Goal: Information Seeking & Learning: Learn about a topic

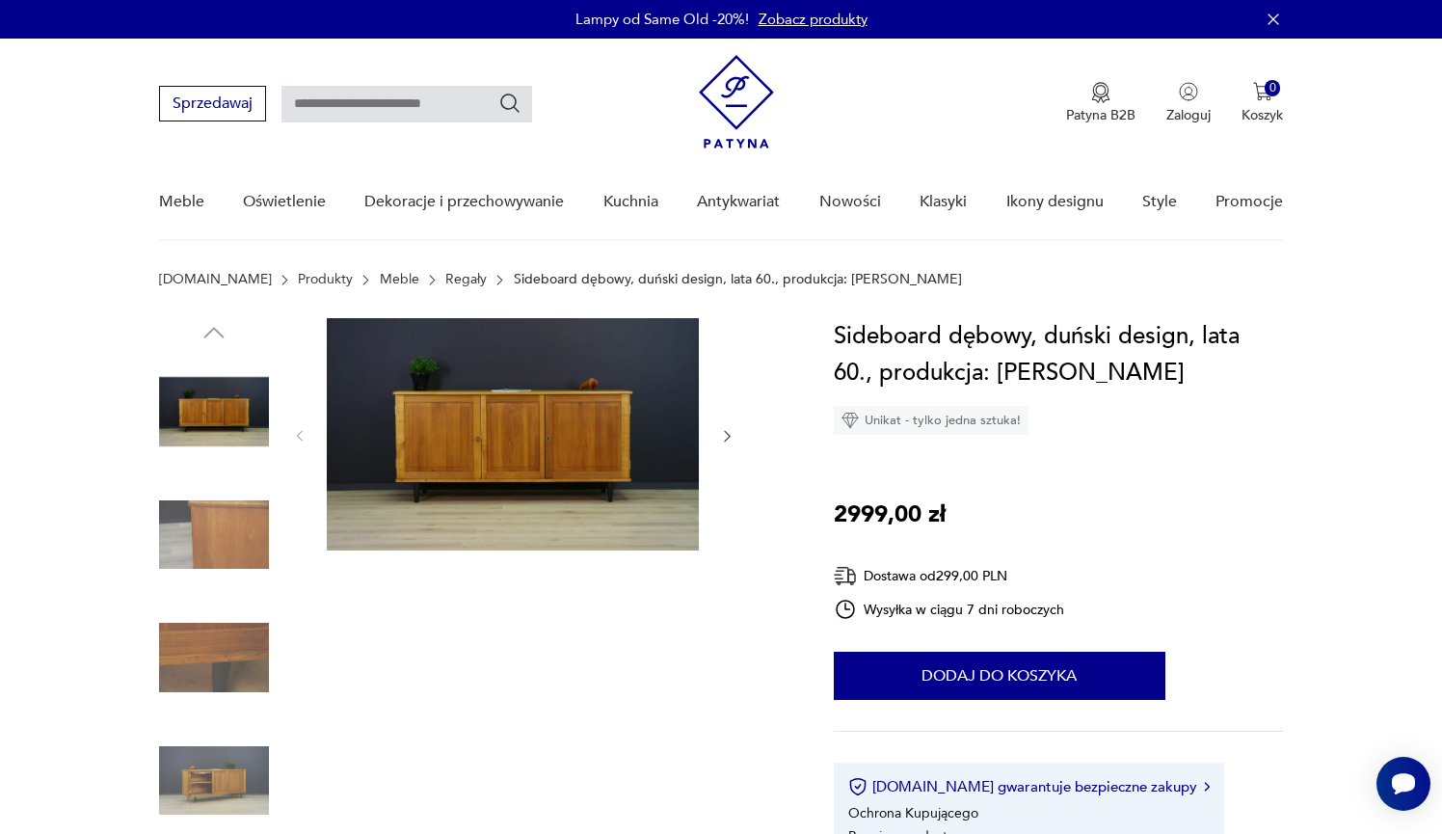
click at [724, 438] on icon "button" at bounding box center [727, 436] width 16 height 16
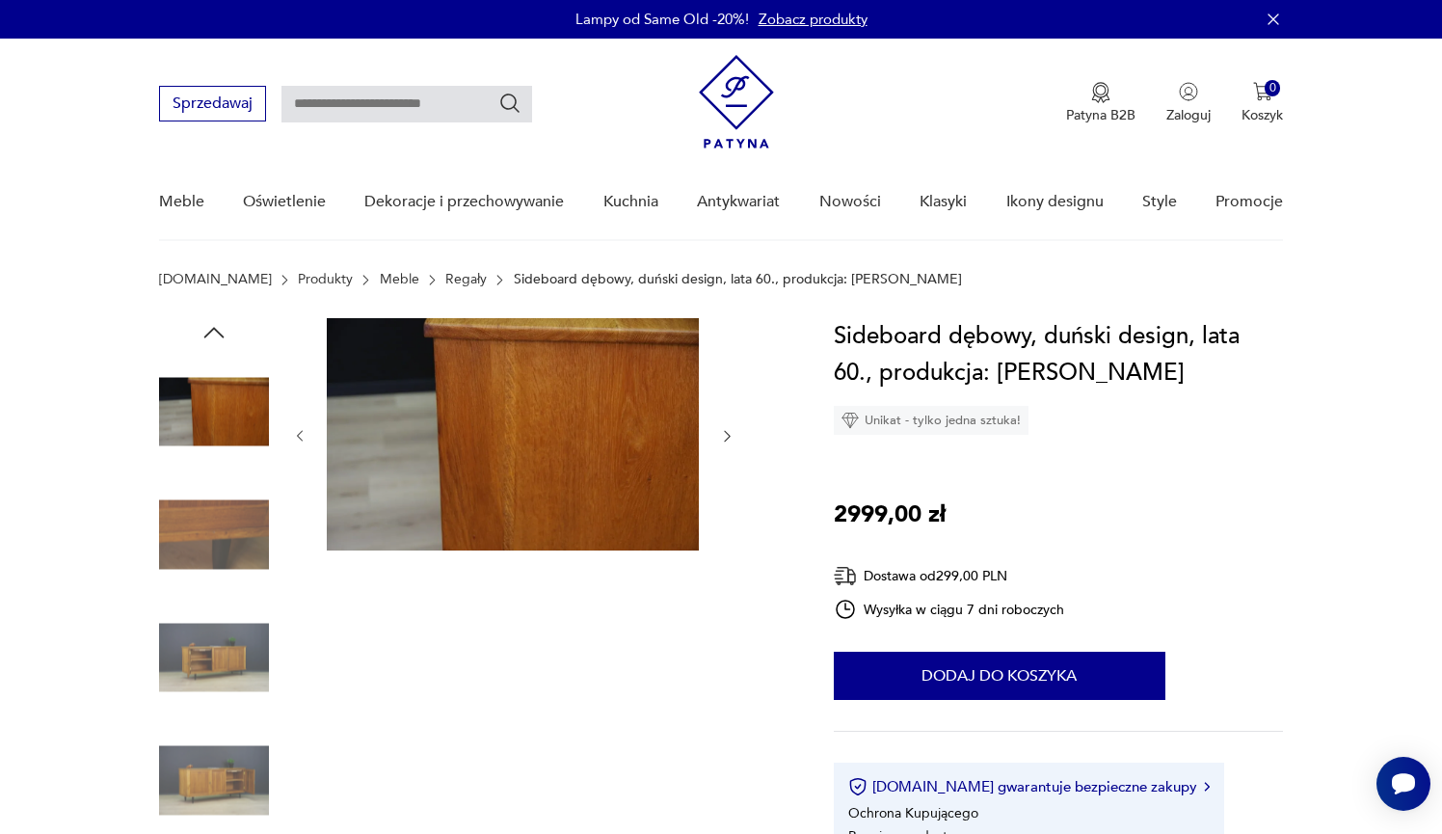
click at [726, 438] on icon "button" at bounding box center [727, 436] width 16 height 16
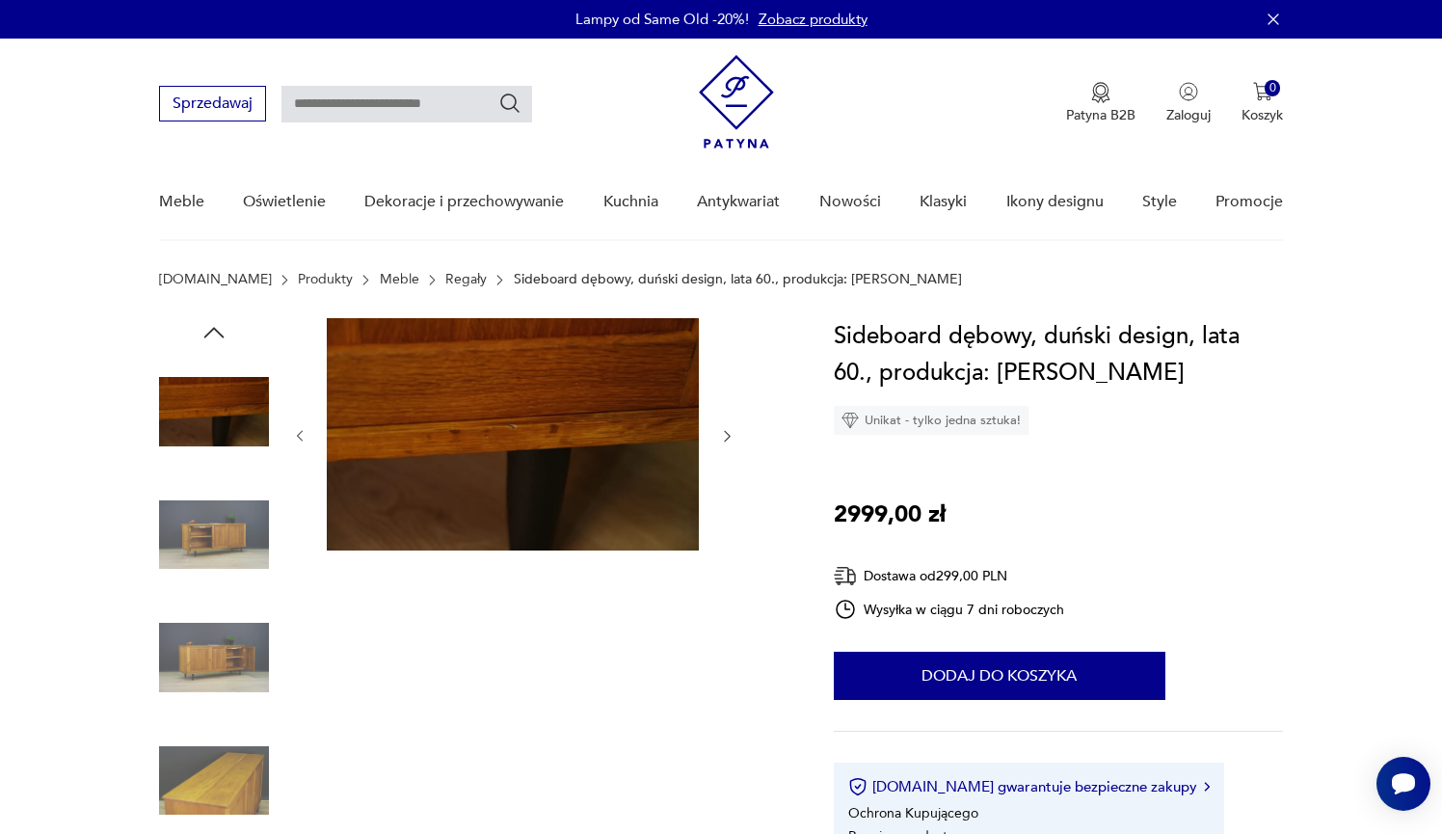
click at [726, 438] on icon "button" at bounding box center [727, 436] width 16 height 16
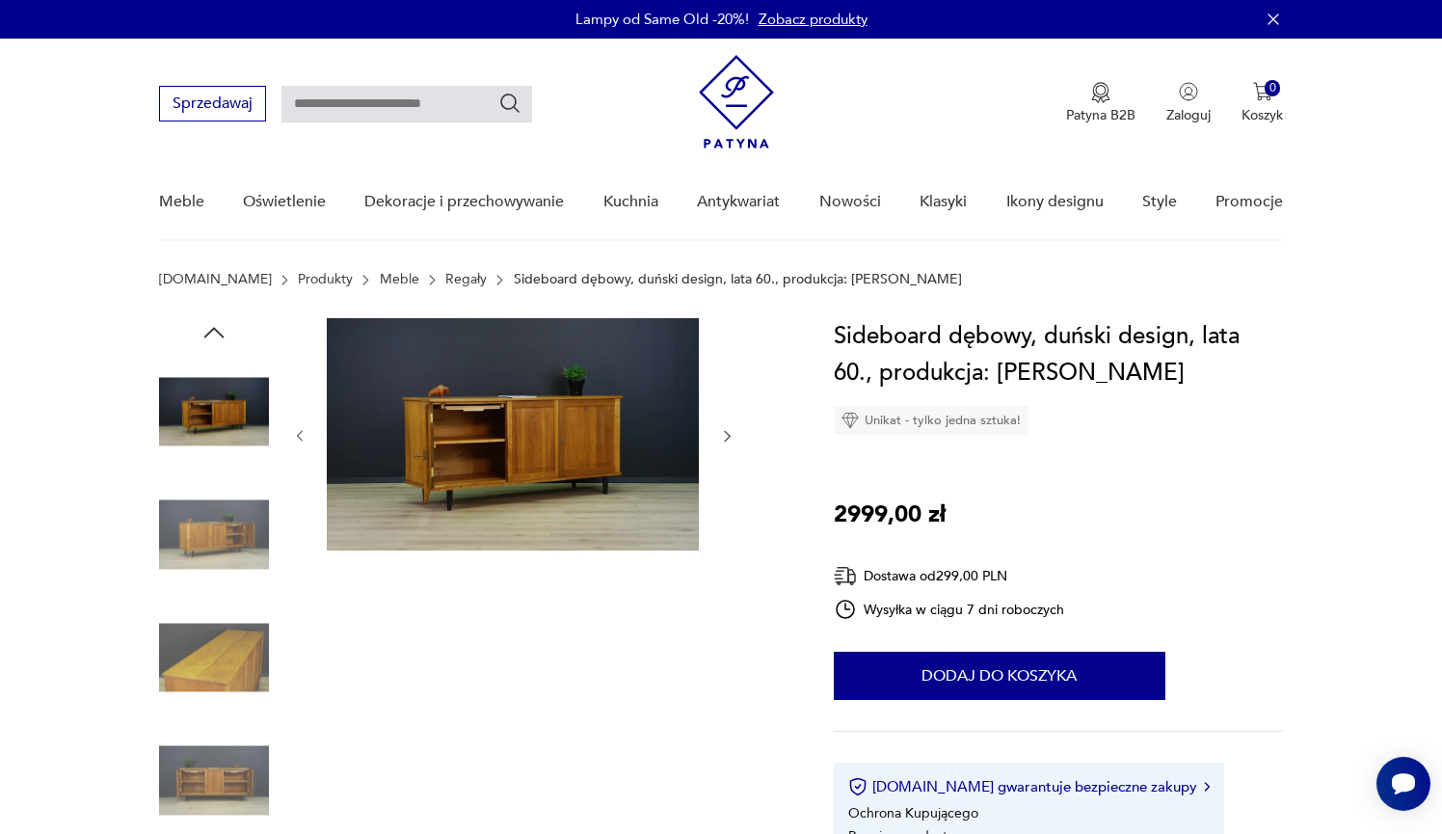
click at [726, 438] on icon "button" at bounding box center [727, 436] width 16 height 16
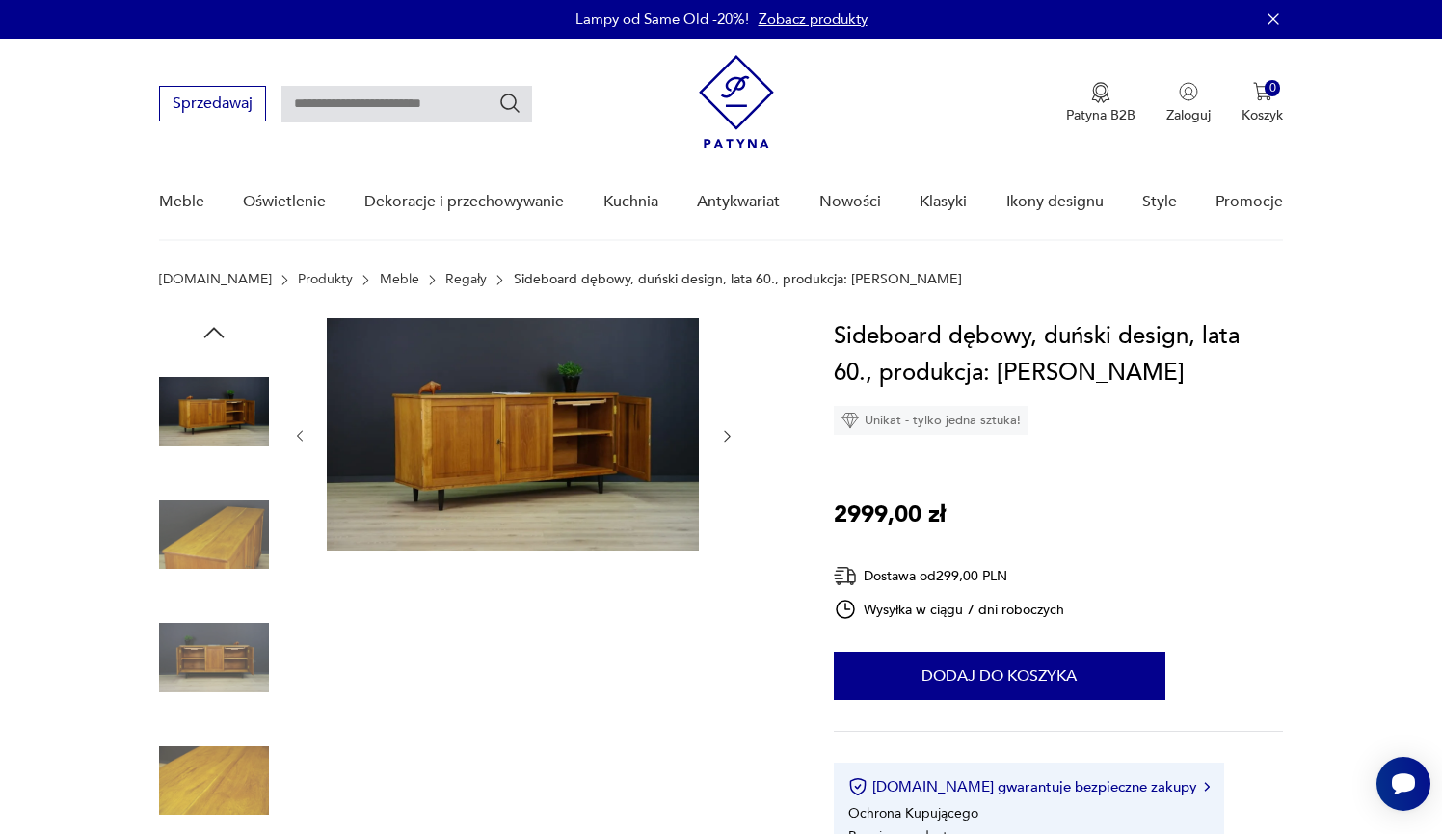
click at [726, 438] on icon "button" at bounding box center [727, 436] width 16 height 16
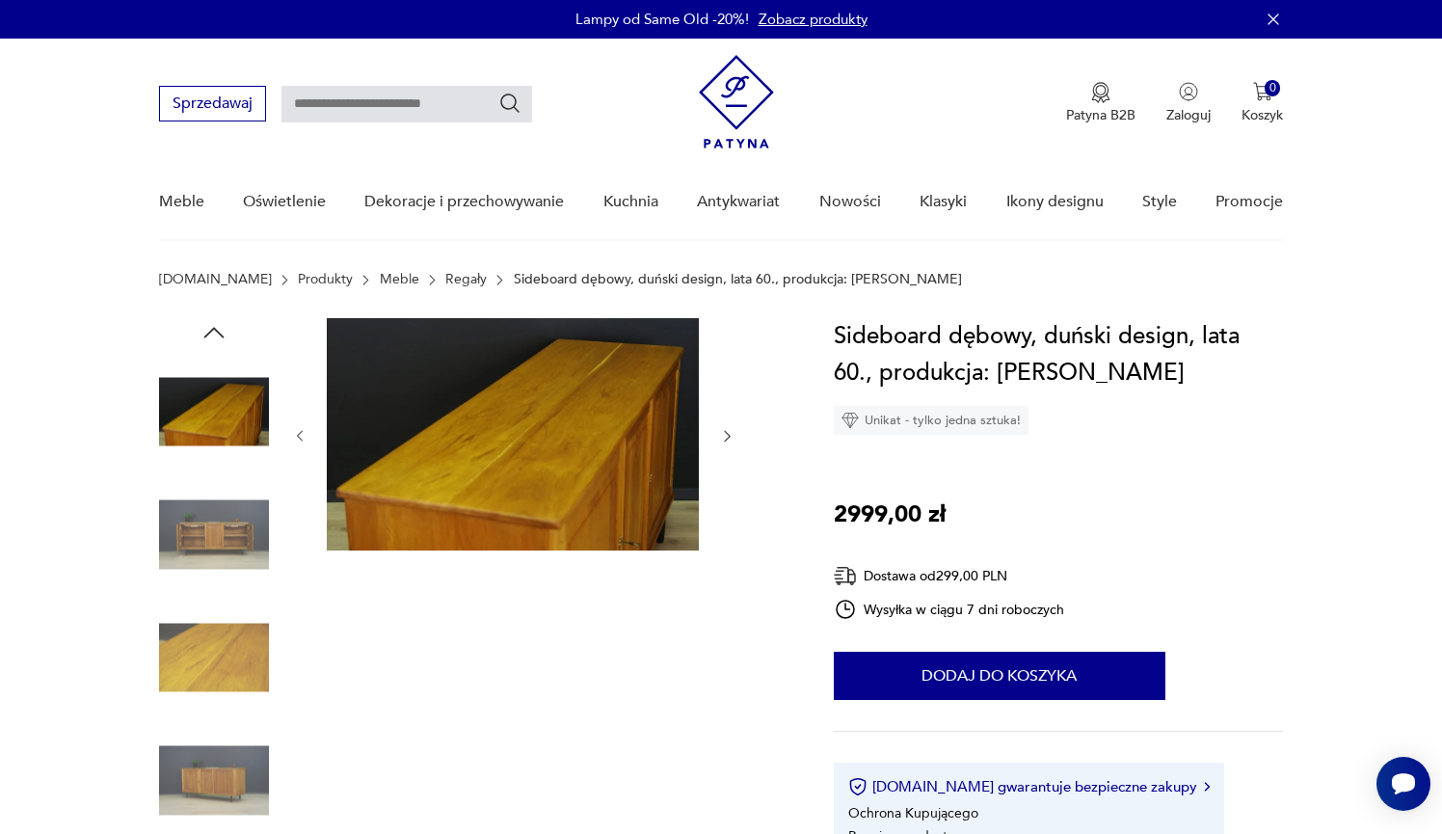
click at [726, 438] on icon "button" at bounding box center [727, 436] width 16 height 16
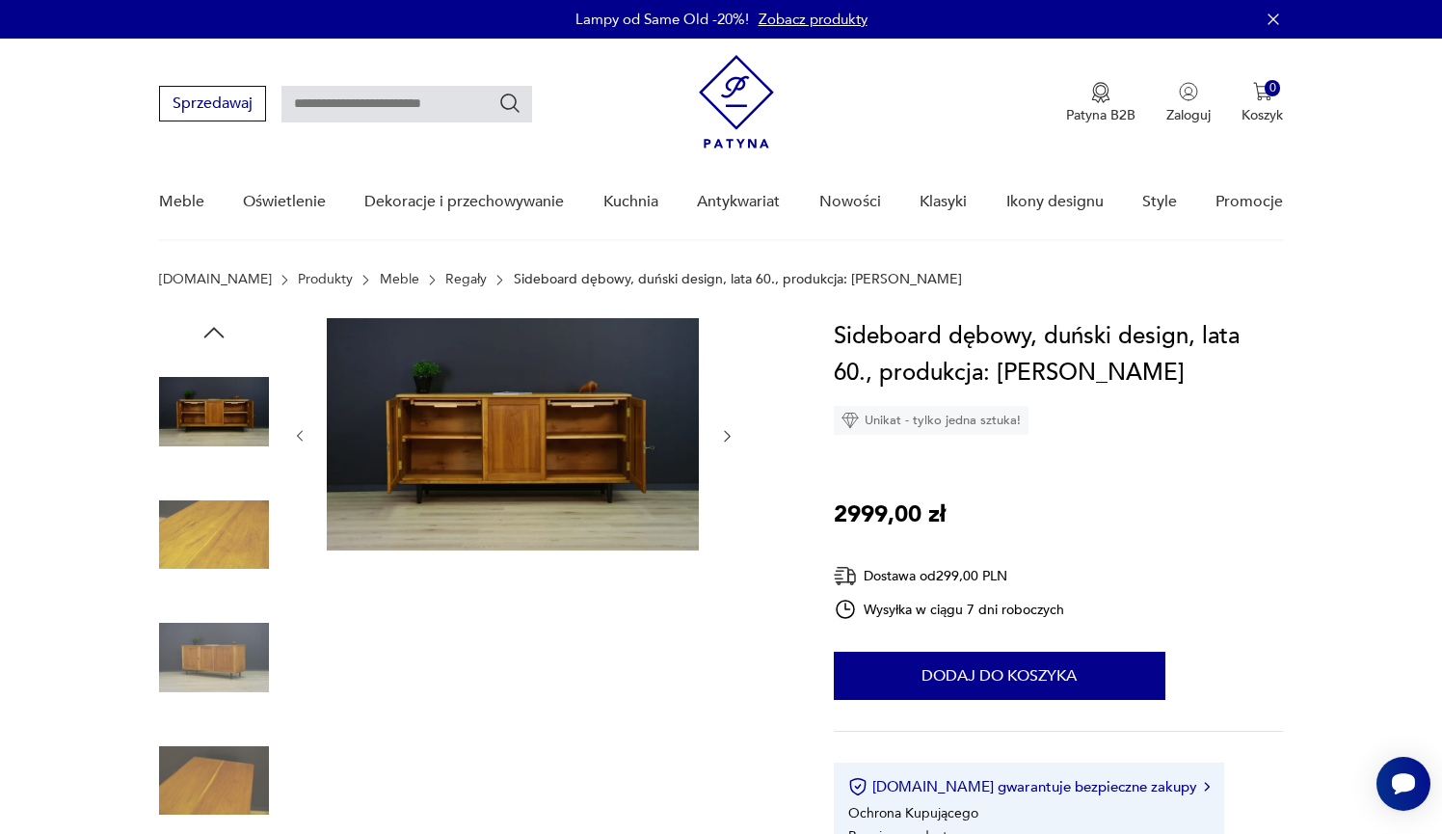
click at [727, 438] on icon "button" at bounding box center [727, 436] width 16 height 16
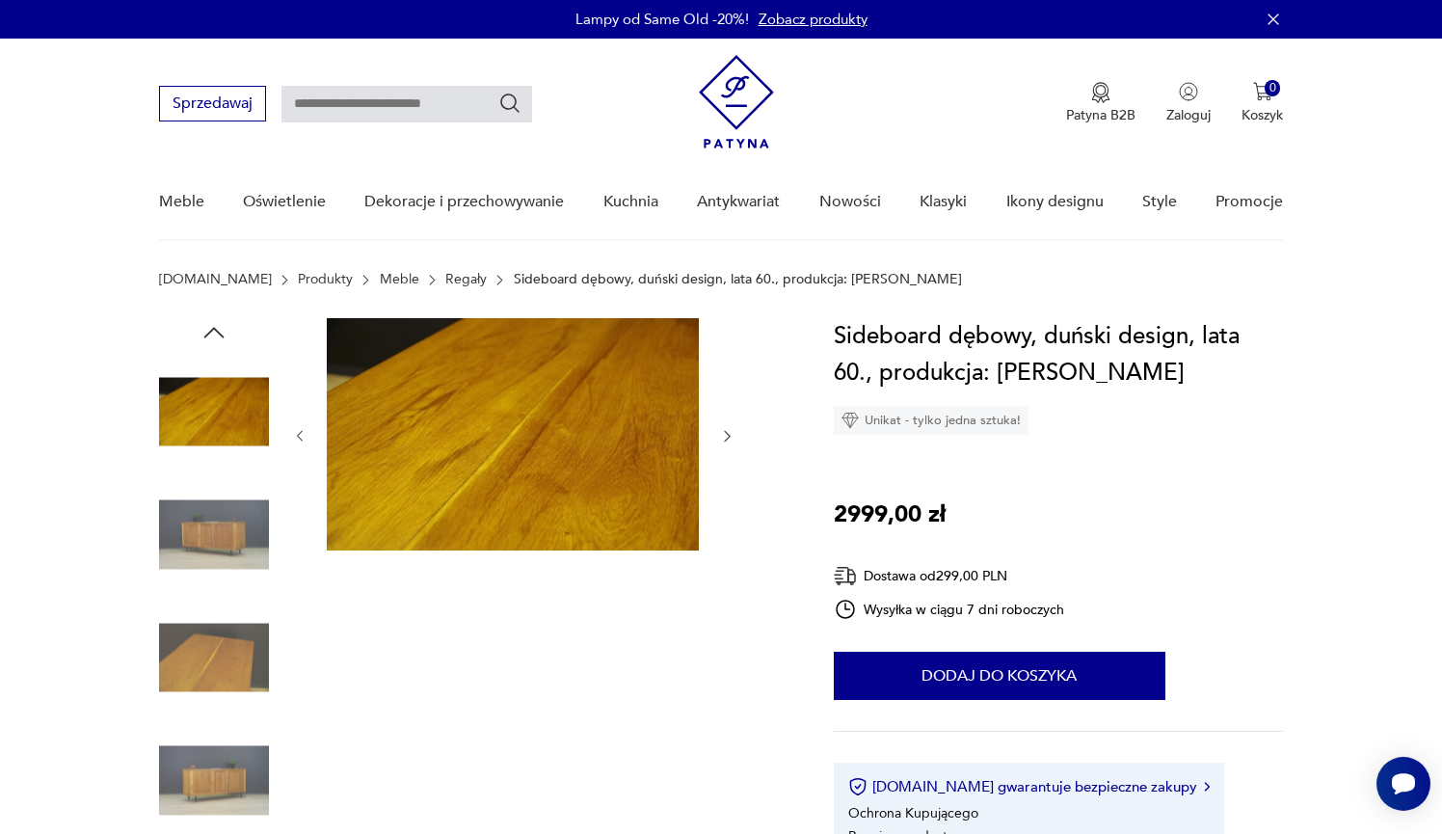
click at [727, 438] on icon "button" at bounding box center [727, 436] width 16 height 16
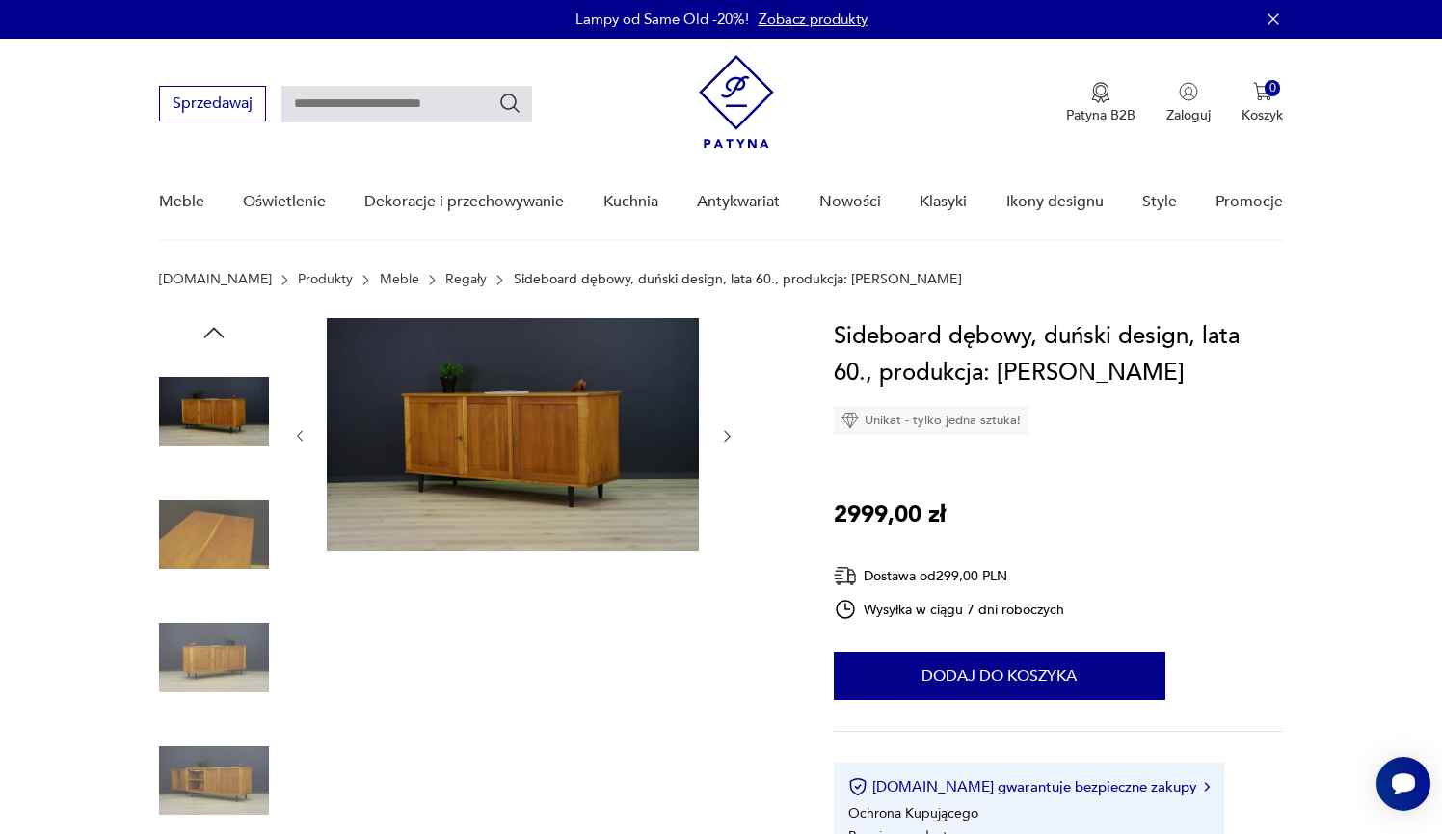
click at [730, 438] on icon "button" at bounding box center [727, 436] width 16 height 16
